Goal: Task Accomplishment & Management: Manage account settings

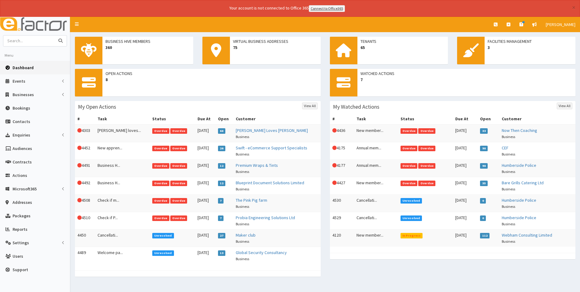
click at [36, 40] on input "text" at bounding box center [28, 40] width 51 height 11
type input "Diverse"
click at [54, 35] on button "submit" at bounding box center [60, 40] width 12 height 11
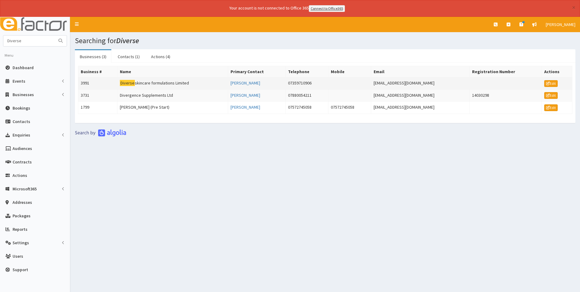
click at [163, 81] on td "Diverse skincare formulations Limited" at bounding box center [172, 83] width 111 height 12
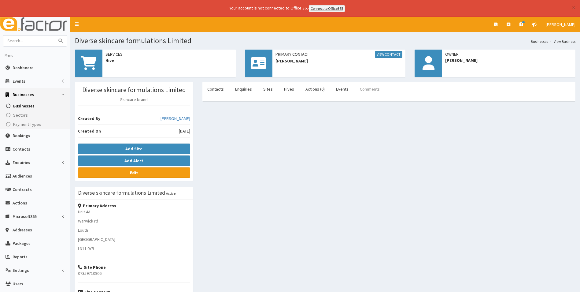
click at [368, 90] on link "Comments" at bounding box center [370, 89] width 30 height 13
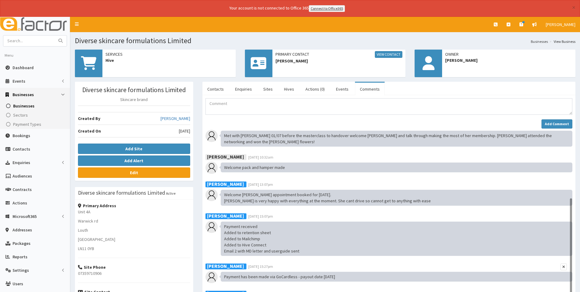
scroll to position [132, 0]
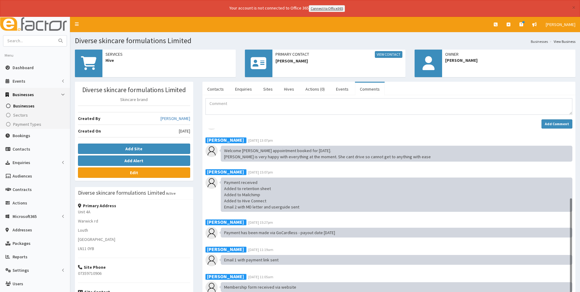
click at [292, 126] on div "Add Comment" at bounding box center [389, 123] width 367 height 9
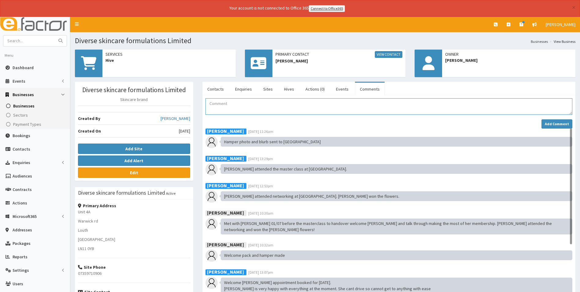
click at [253, 104] on textarea "Comment" at bounding box center [389, 106] width 367 height 17
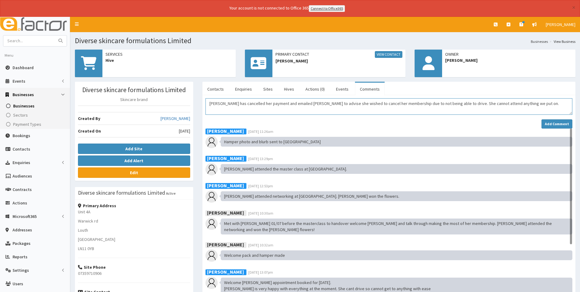
click at [451, 112] on textarea "[PERSON_NAME] has cancelled her payment and emailed [PERSON_NAME] to advise she…" at bounding box center [389, 106] width 367 height 17
type textarea "[PERSON_NAME] has cancelled her payment and emailed [PERSON_NAME] to advise she…"
click at [551, 123] on strong "Add Comment" at bounding box center [557, 123] width 24 height 5
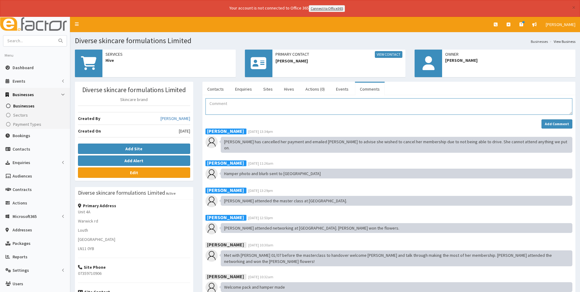
click at [233, 106] on textarea "Comment" at bounding box center [389, 106] width 367 height 17
type textarea "As she owes £66 in BHM, i have cancelled her membership [DATE]."
click at [555, 123] on strong "Add Comment" at bounding box center [557, 123] width 24 height 5
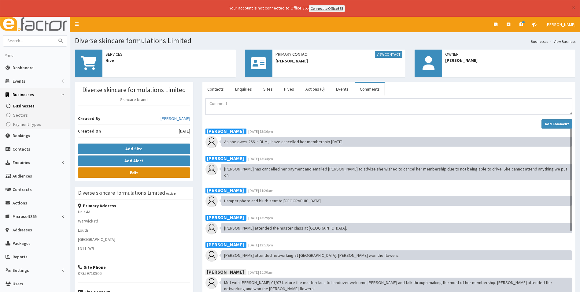
click at [135, 177] on link "Edit" at bounding box center [134, 172] width 112 height 10
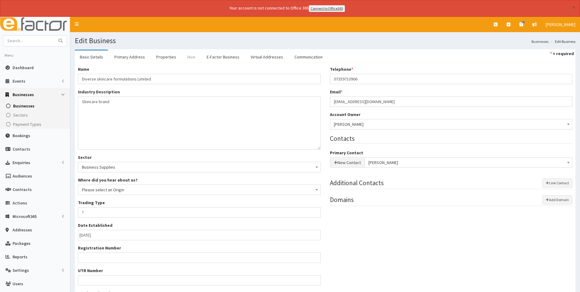
click at [189, 56] on link "Hive" at bounding box center [192, 56] width 18 height 13
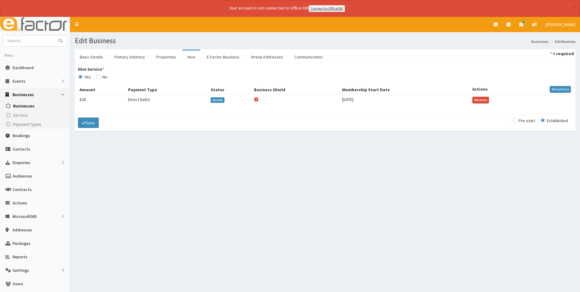
click at [221, 99] on span "Active" at bounding box center [218, 100] width 14 height 6
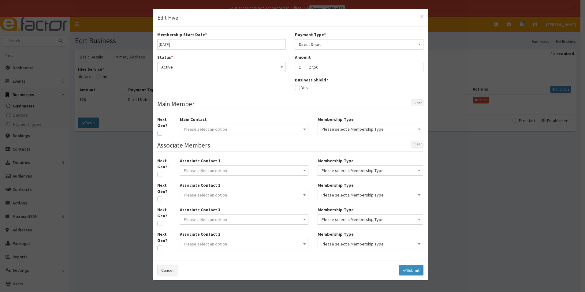
type input "[DATE]"
select select "1"
select select "2"
type input "27.50"
checkbox input "false"
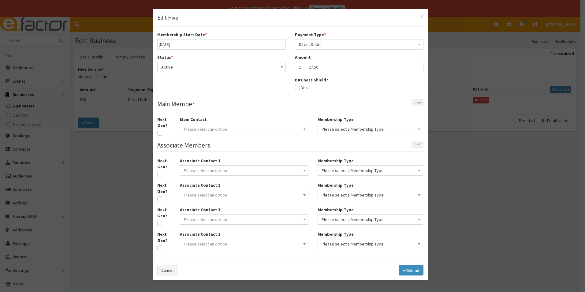
select select
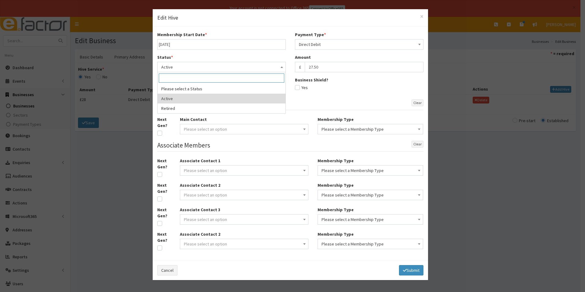
click at [187, 67] on span "Active" at bounding box center [221, 67] width 121 height 9
select select "2"
click at [179, 88] on input "text" at bounding box center [221, 89] width 128 height 10
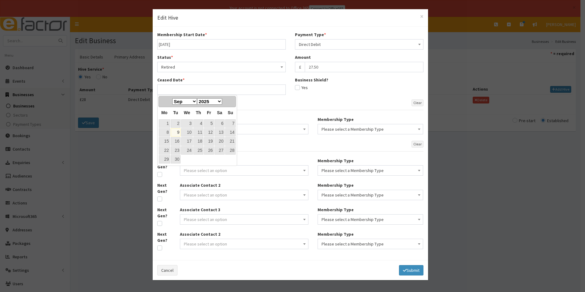
click at [179, 132] on link "9" at bounding box center [176, 132] width 10 height 8
type input "09-09-2025"
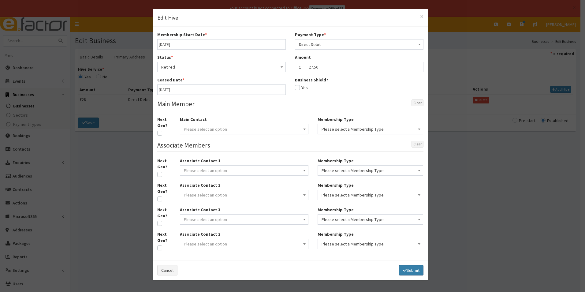
click at [408, 266] on button "Submit" at bounding box center [411, 270] width 24 height 10
select select
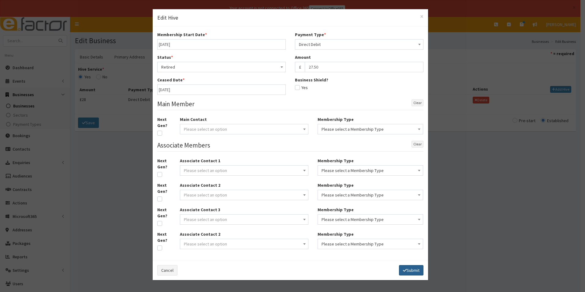
select select
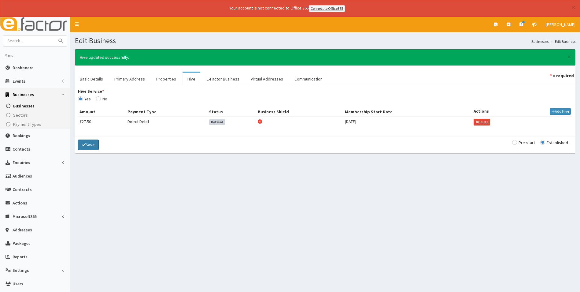
click at [87, 147] on button "Save" at bounding box center [88, 144] width 21 height 10
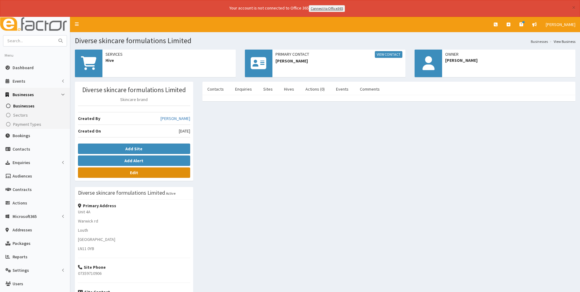
click at [156, 175] on link "Edit" at bounding box center [134, 172] width 112 height 10
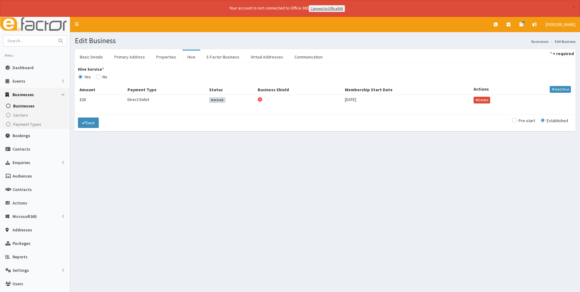
click at [99, 76] on input "Hive Service *" at bounding box center [101, 77] width 11 height 4
radio input "true"
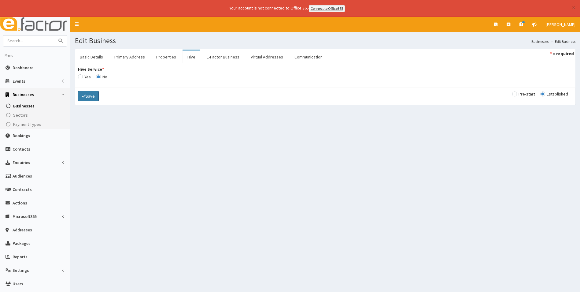
click at [95, 99] on button "Save" at bounding box center [88, 96] width 21 height 10
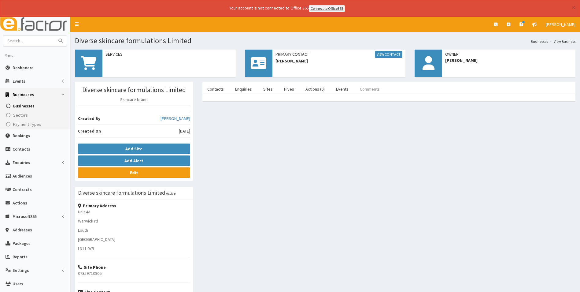
click at [372, 89] on link "Comments" at bounding box center [370, 89] width 30 height 13
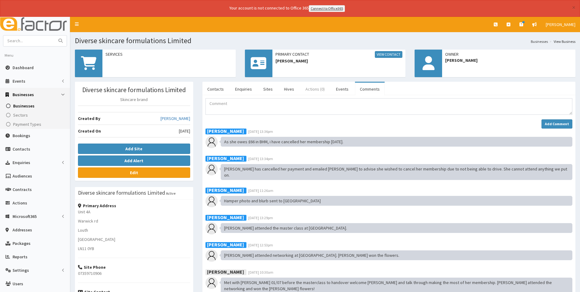
click at [314, 90] on link "Actions (0)" at bounding box center [315, 89] width 29 height 13
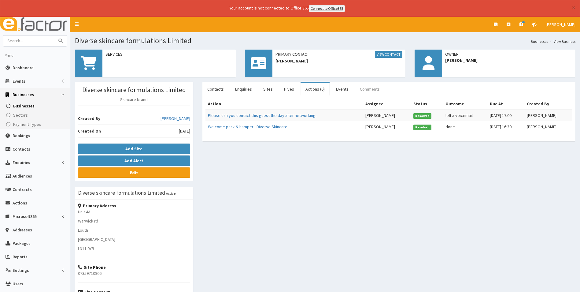
click at [366, 93] on link "Comments" at bounding box center [370, 89] width 30 height 13
